Goal: Transaction & Acquisition: Book appointment/travel/reservation

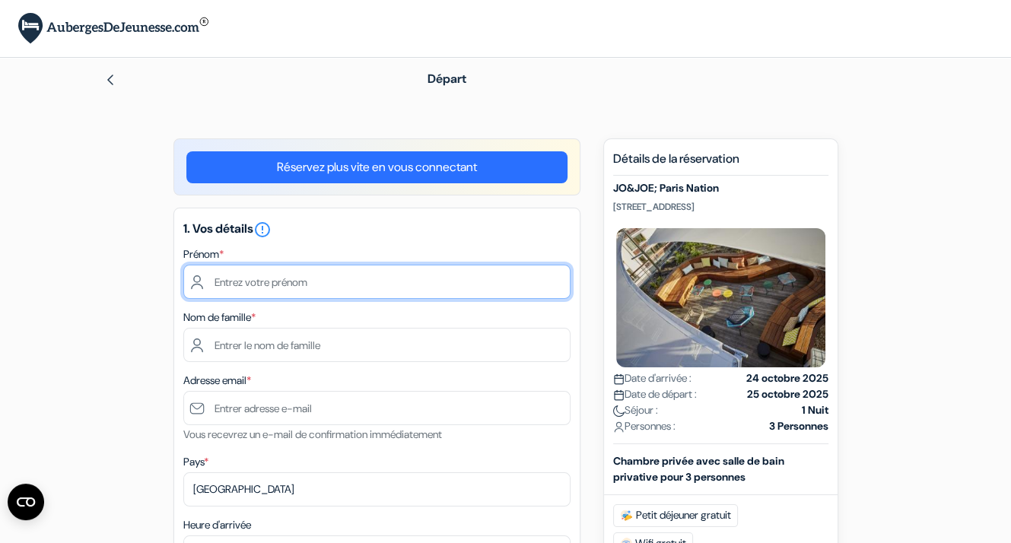
click at [263, 286] on input "text" at bounding box center [376, 282] width 387 height 34
type input "Madalena"
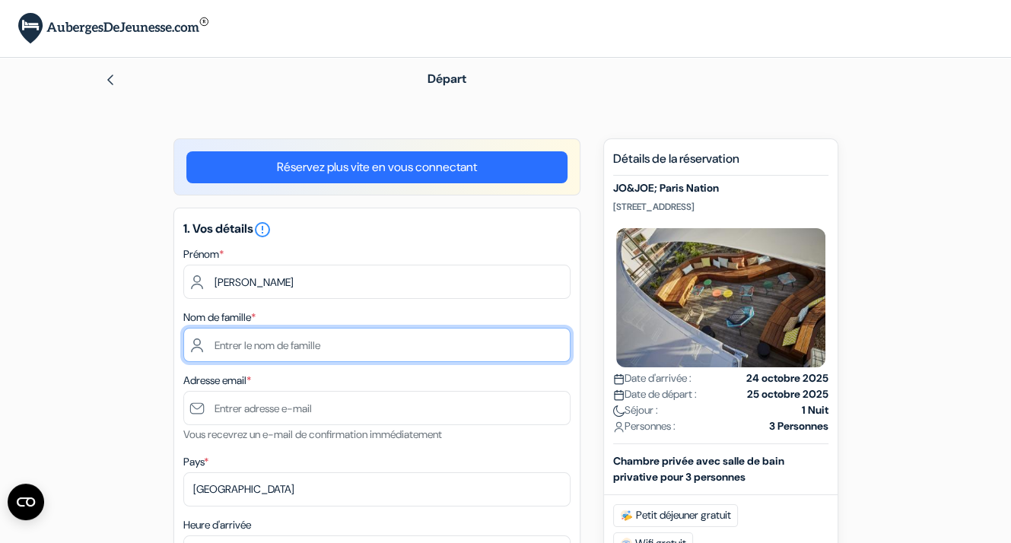
click at [291, 349] on input "text" at bounding box center [376, 345] width 387 height 34
type input "Martins da Rocha"
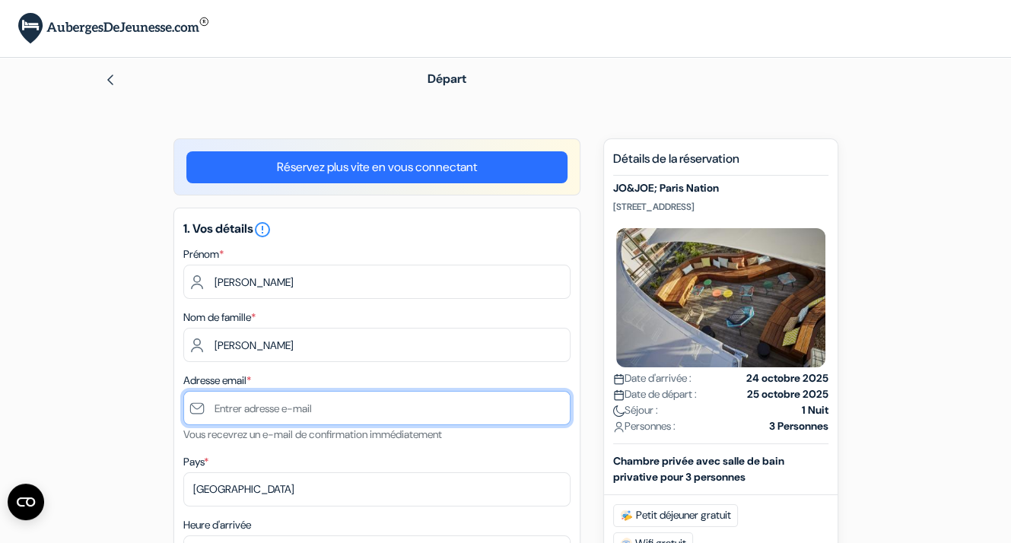
click at [308, 415] on input "text" at bounding box center [376, 408] width 387 height 34
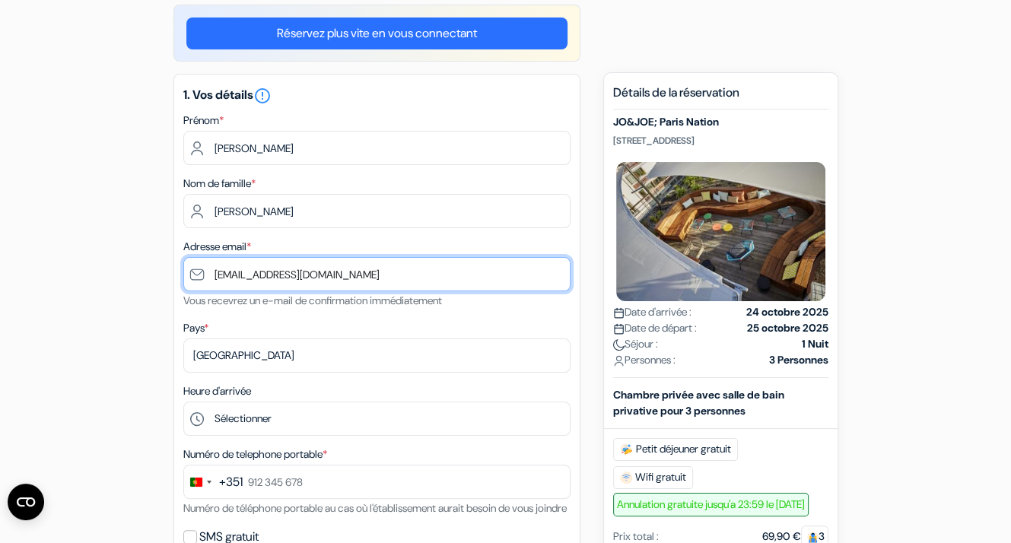
scroll to position [152, 0]
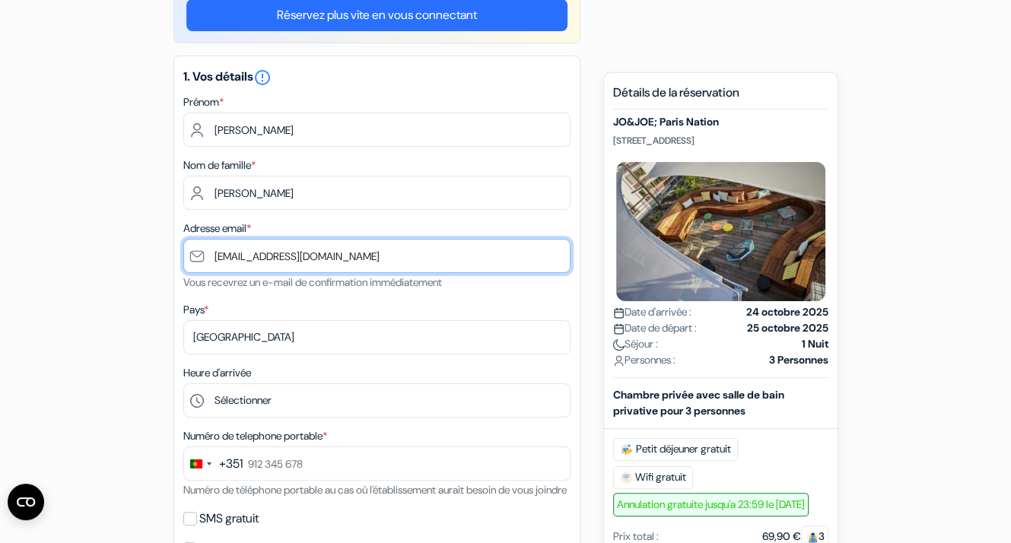
type input "[EMAIL_ADDRESS][DOMAIN_NAME]"
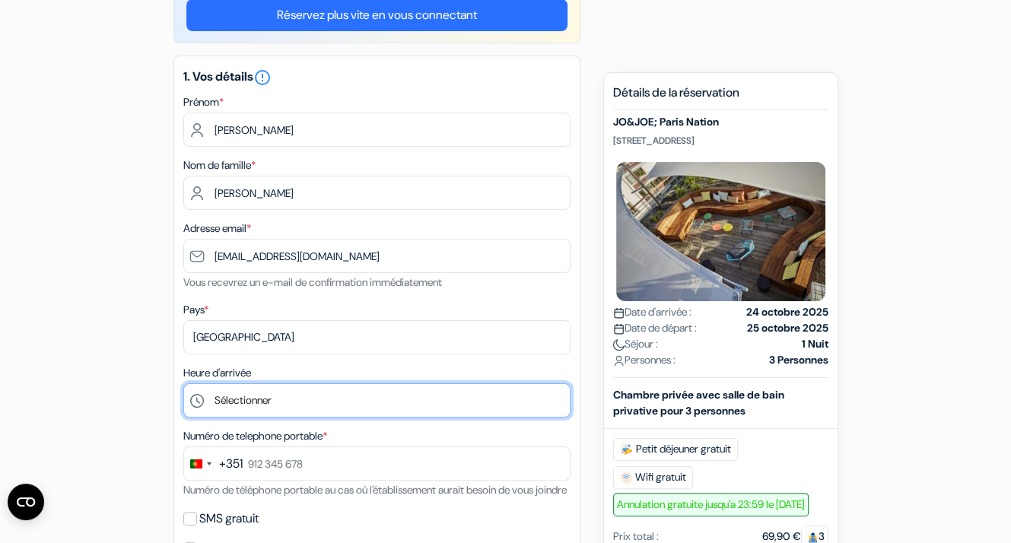
click at [281, 405] on select "Sélectionner 1:00 2:00 3:00 4:00 5:00 6:00 7:00 8:00 9:00 10:00 11:00 12:00 13:…" at bounding box center [376, 400] width 387 height 34
click at [183, 384] on select "Sélectionner 1:00 2:00 3:00 4:00 5:00 6:00 7:00 8:00 9:00 10:00 11:00 12:00 13:…" at bounding box center [376, 400] width 387 height 34
click at [334, 394] on select "Sélectionner 1:00 2:00 3:00 4:00 5:00 6:00 7:00 8:00 9:00 10:00 11:00 12:00 13:…" at bounding box center [376, 400] width 387 height 34
select select "23"
click at [183, 384] on select "Sélectionner 1:00 2:00 3:00 4:00 5:00 6:00 7:00 8:00 9:00 10:00 11:00 12:00 13:…" at bounding box center [376, 400] width 387 height 34
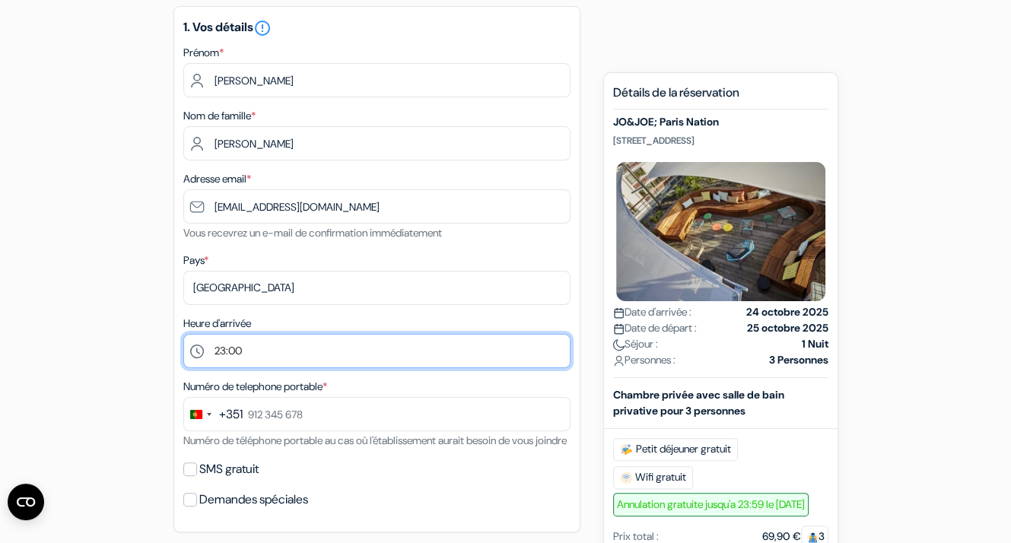
scroll to position [228, 0]
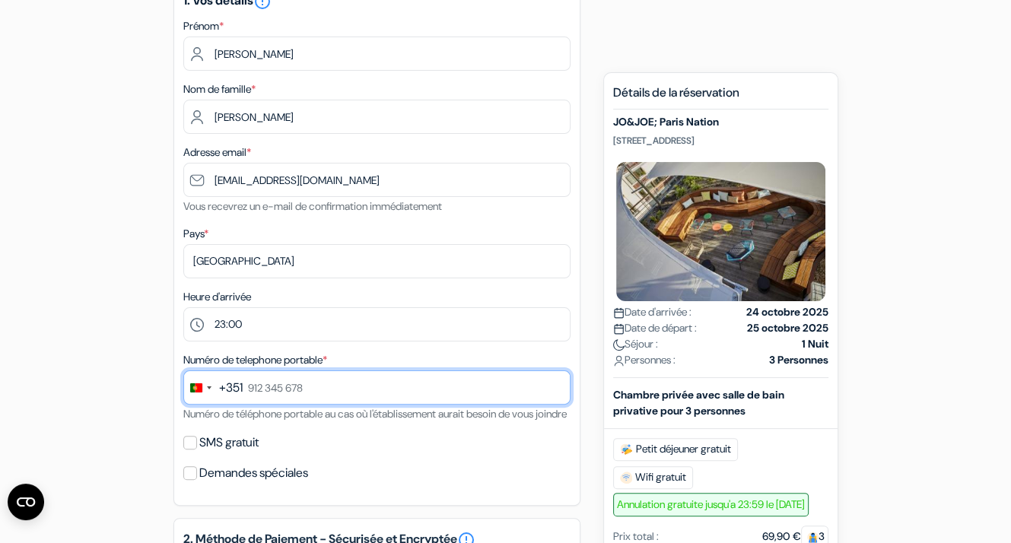
click at [302, 394] on input "text" at bounding box center [376, 387] width 387 height 34
type input "963 438 888"
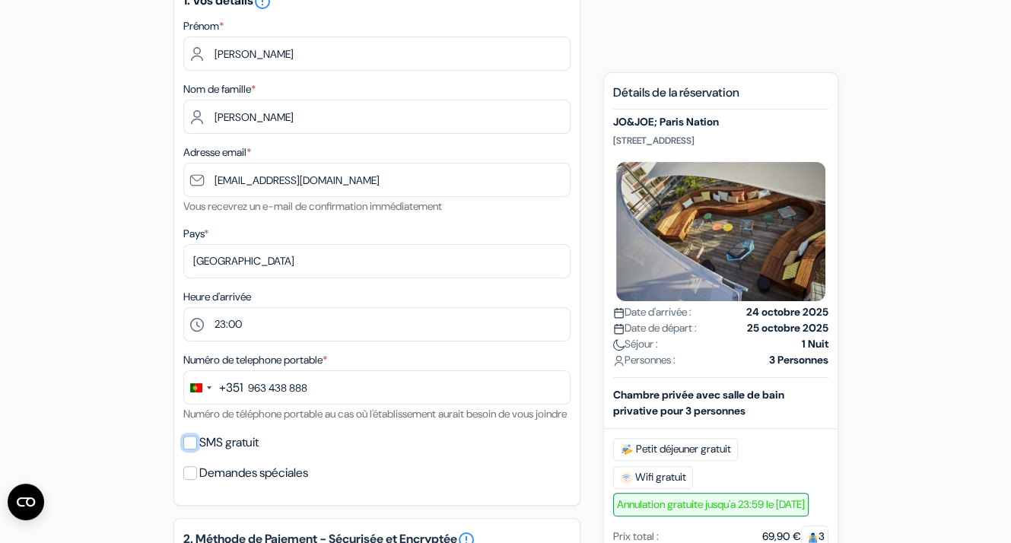
click at [192, 450] on input "SMS gratuit" at bounding box center [190, 443] width 14 height 14
checkbox input "true"
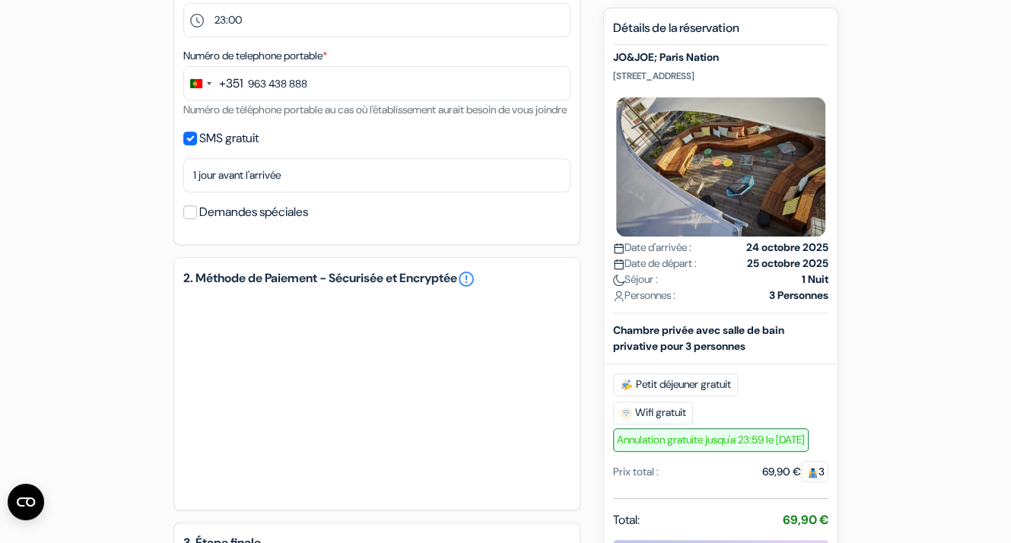
scroll to position [456, 0]
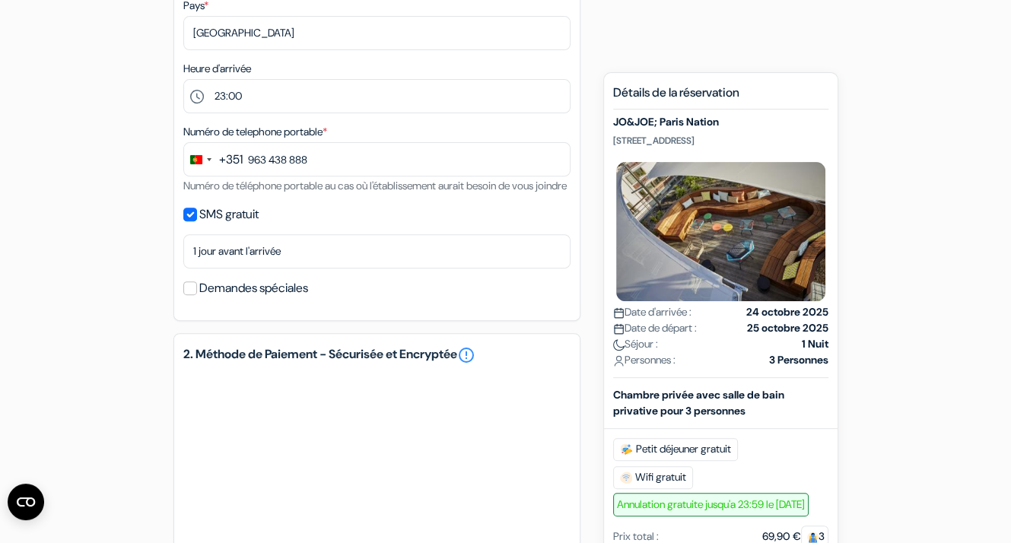
drag, startPoint x: 764, startPoint y: 139, endPoint x: 609, endPoint y: 142, distance: 155.2
click at [609, 142] on div "Nouvelle Réservation Détails de la réservation JO&JOE; Paris Nation 61 Rue de B…" at bounding box center [720, 448] width 235 height 752
copy p "61 Rue de Buzenval, Paris, France"
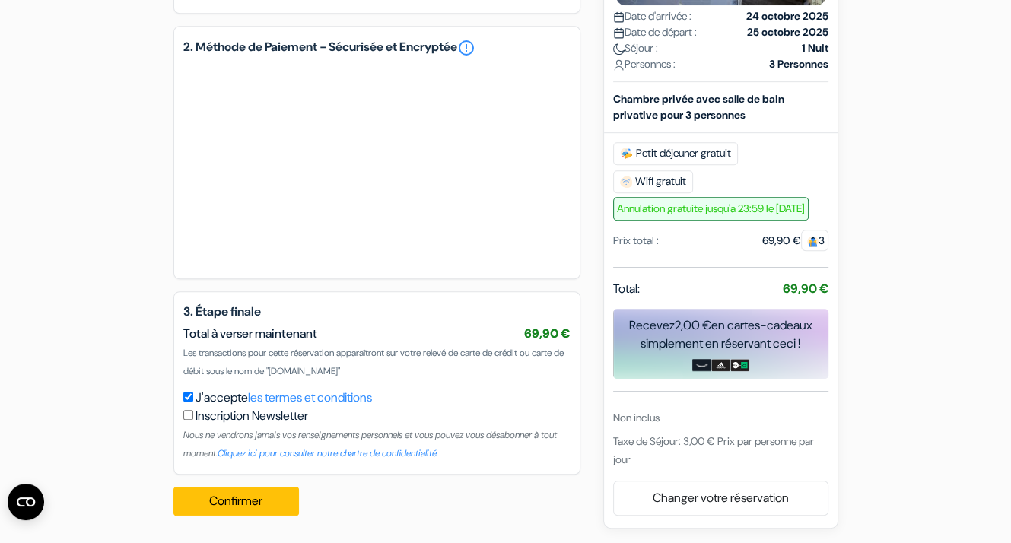
scroll to position [783, 0]
click at [265, 500] on button "Confirmer Loading..." at bounding box center [236, 501] width 126 height 29
